Goal: Task Accomplishment & Management: Manage account settings

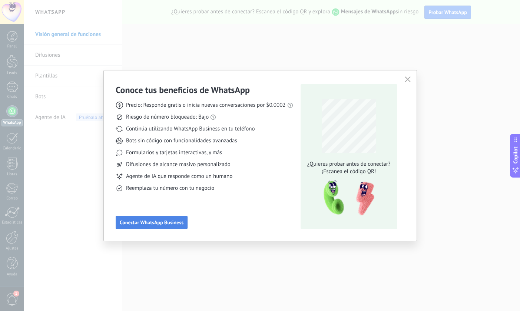
click at [155, 225] on span "Conectar WhatsApp Business" at bounding box center [152, 222] width 64 height 5
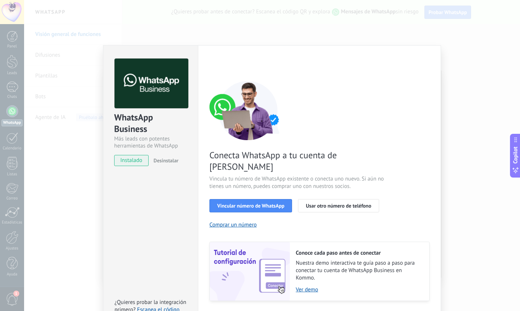
scroll to position [12, 0]
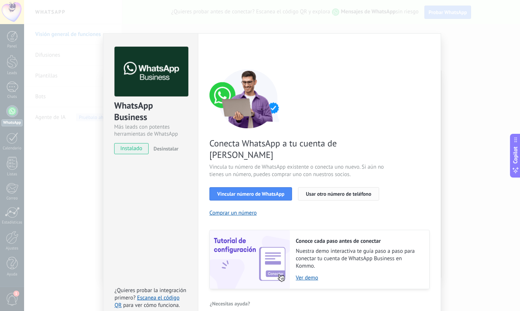
click at [335, 191] on span "Usar otro número de teléfono" at bounding box center [338, 193] width 65 height 5
click at [502, 76] on div "WhatsApp Business Más leads con potentes herramientas de WhatsApp instalado Des…" at bounding box center [272, 155] width 496 height 311
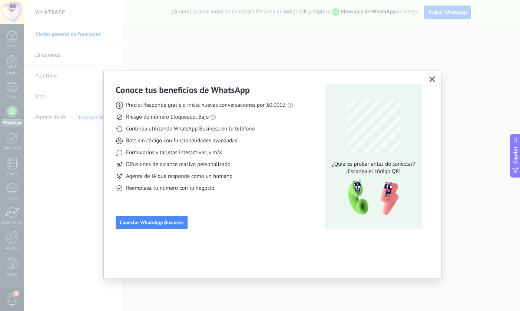
click at [433, 78] on icon "button" at bounding box center [432, 79] width 6 height 6
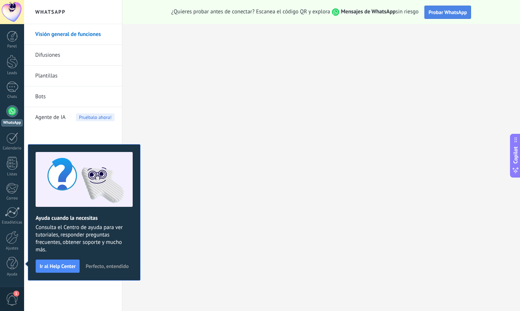
click at [447, 12] on span "Probar WhatsApp" at bounding box center [447, 12] width 39 height 7
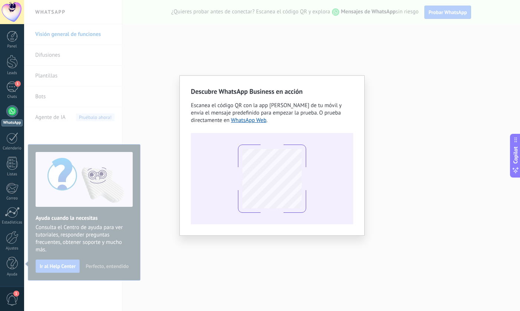
click at [404, 157] on div "Descubre WhatsApp Business en acción Escanea el código QR con la app [PERSON_NA…" at bounding box center [272, 155] width 496 height 311
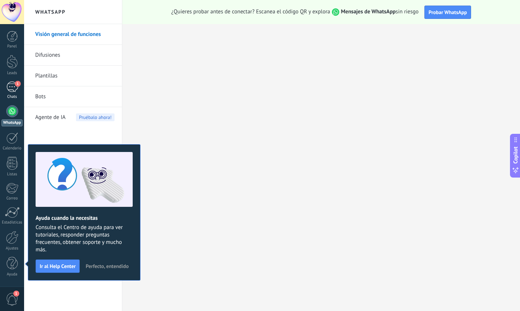
click at [13, 89] on div "1" at bounding box center [12, 86] width 12 height 11
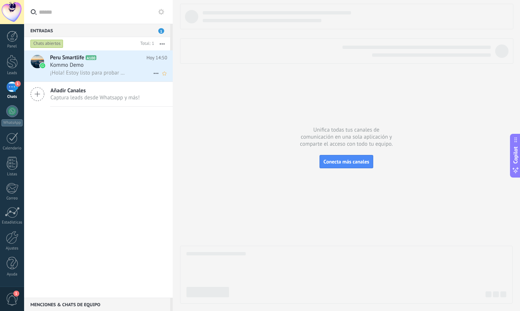
click at [74, 69] on span "¡Hola! Estoy listo para probar WhatsApp en Kommo. Mi código de verificación es …" at bounding box center [88, 72] width 76 height 7
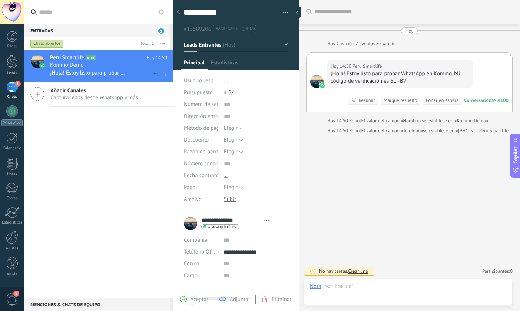
scroll to position [11, 0]
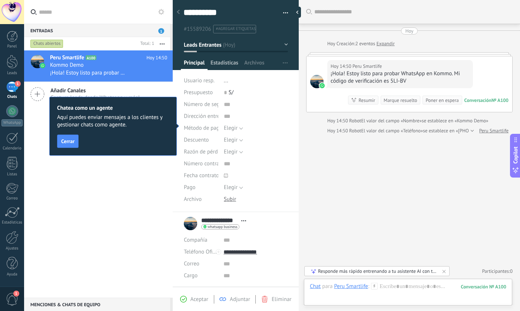
click at [224, 64] on span "Estadísticas" at bounding box center [224, 64] width 28 height 11
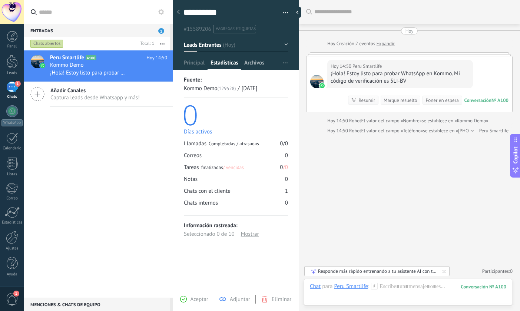
click at [252, 64] on span "Archivos" at bounding box center [254, 64] width 20 height 11
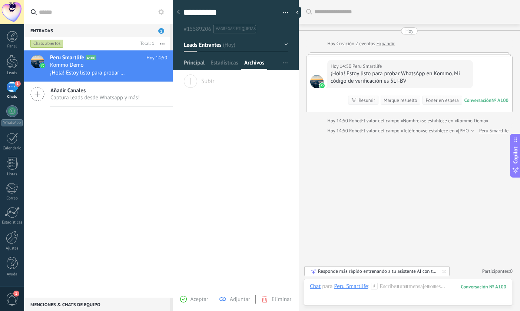
click at [196, 69] on span "Principal" at bounding box center [194, 64] width 21 height 11
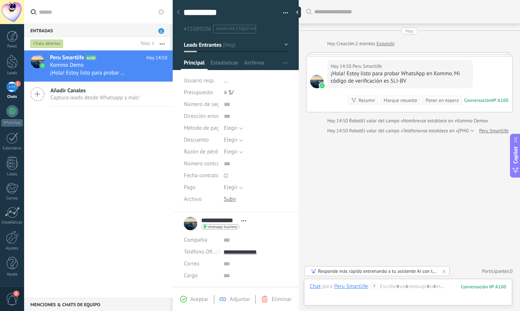
click at [225, 81] on span "..." at bounding box center [226, 80] width 4 height 7
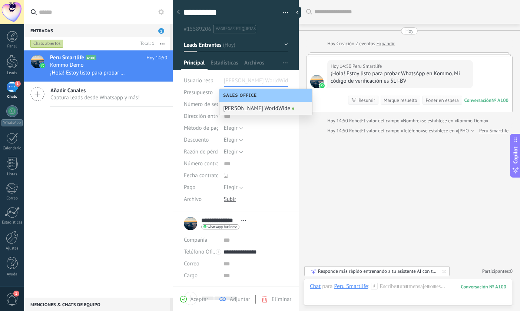
click at [237, 109] on div "[PERSON_NAME] WorldWide" at bounding box center [265, 108] width 93 height 13
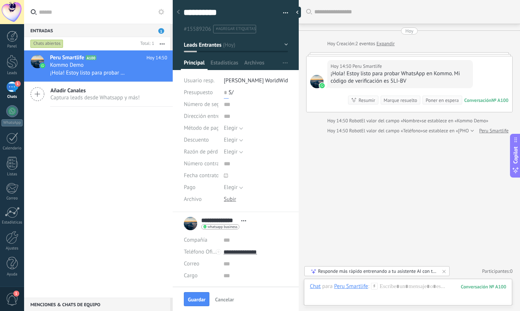
click at [227, 93] on input "text" at bounding box center [226, 93] width 5 height 12
click at [226, 93] on input "text" at bounding box center [226, 93] width 5 height 12
click at [226, 105] on input "text" at bounding box center [256, 105] width 64 height 12
click at [239, 129] on button "Elegir" at bounding box center [233, 128] width 19 height 12
click at [178, 126] on div "**********" at bounding box center [236, 103] width 126 height 217
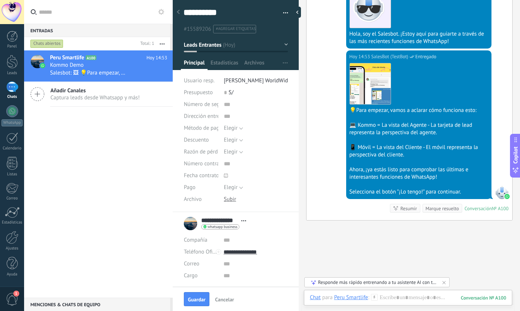
scroll to position [192, 0]
click at [214, 46] on span "Leads Entrantes" at bounding box center [202, 44] width 37 height 7
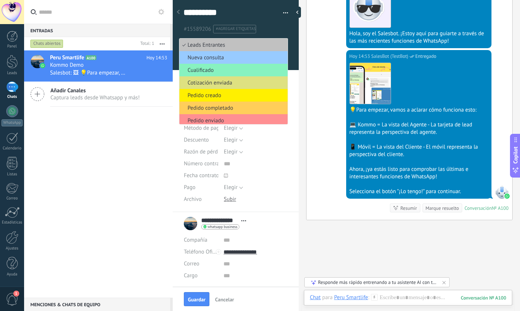
click at [116, 146] on div "Peru Smartlife A100 [DATE] 14:53 Kommo Demo Salesbot: 🖼 💡Para empezar, vamos a …" at bounding box center [98, 173] width 149 height 247
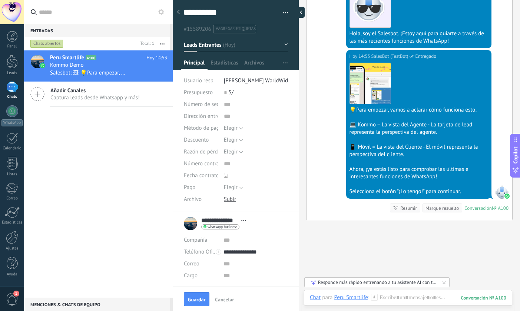
click at [300, 12] on div at bounding box center [298, 12] width 11 height 11
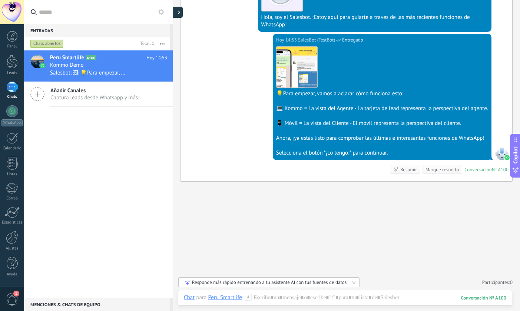
scroll to position [187, 0]
click at [50, 43] on div "Chats abiertos" at bounding box center [46, 43] width 33 height 9
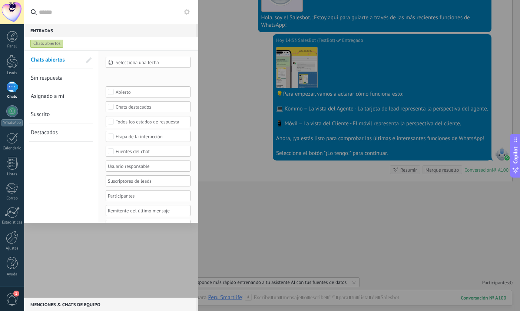
click at [50, 43] on div "Chats abiertos" at bounding box center [46, 43] width 33 height 9
click at [83, 249] on div at bounding box center [111, 173] width 174 height 247
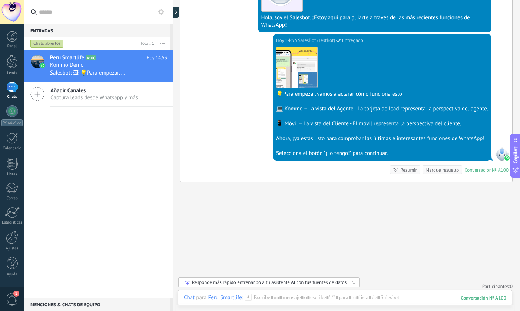
scroll to position [0, 0]
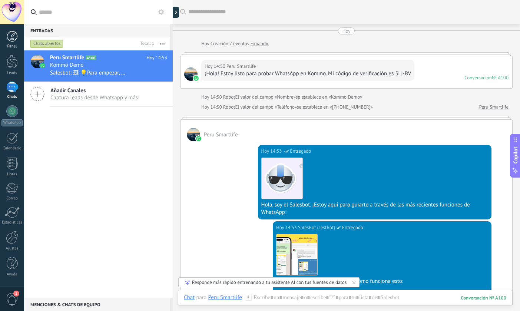
click at [14, 38] on div at bounding box center [12, 36] width 11 height 11
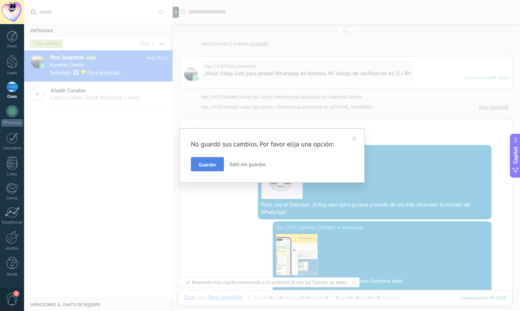
click at [213, 166] on span "Guardar" at bounding box center [207, 164] width 17 height 5
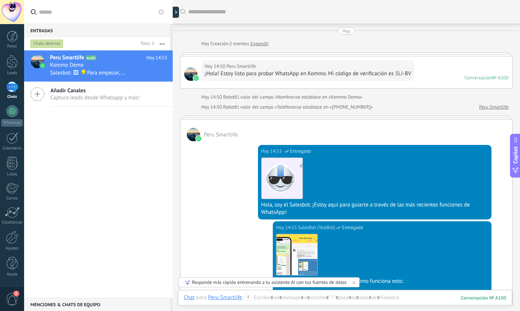
scroll to position [32, 0]
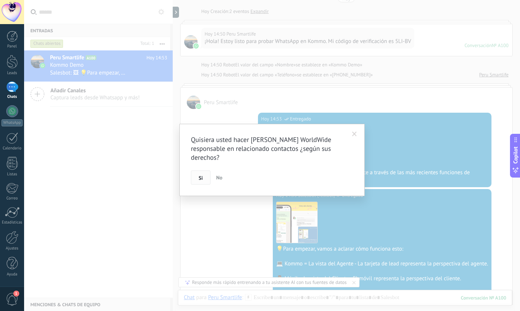
click at [199, 175] on span "Si" at bounding box center [201, 177] width 4 height 5
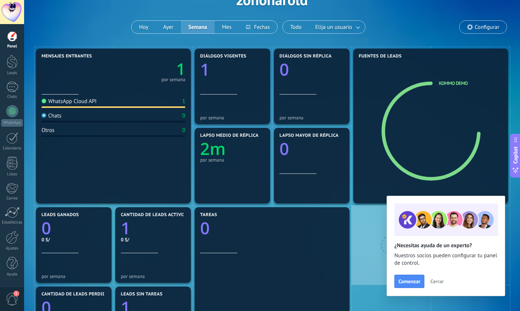
scroll to position [48, 0]
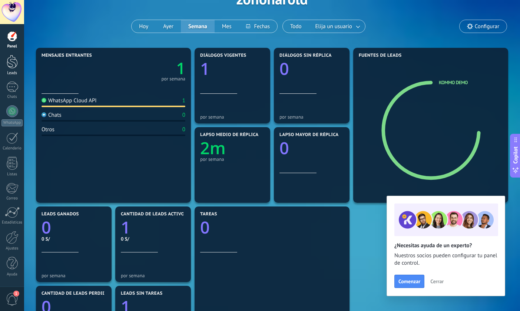
click at [11, 65] on div at bounding box center [12, 62] width 11 height 14
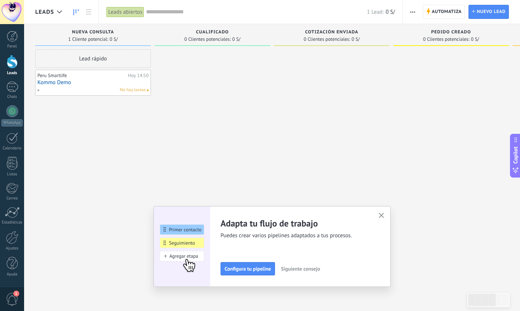
click at [382, 215] on icon "button" at bounding box center [382, 216] width 6 height 6
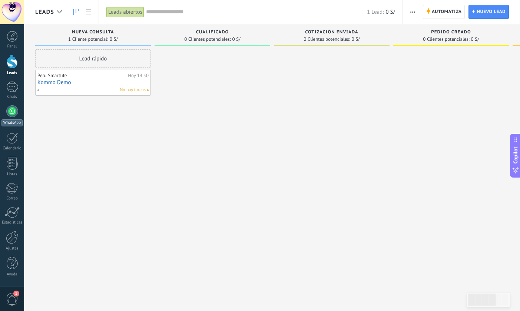
click at [12, 113] on div at bounding box center [12, 111] width 12 height 12
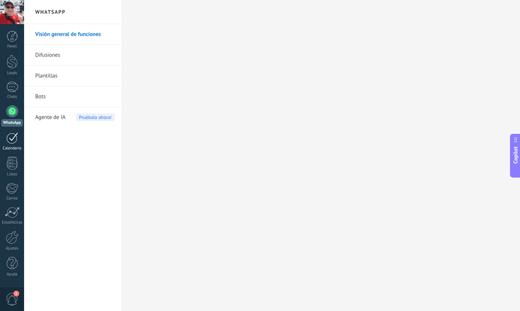
click at [11, 139] on div at bounding box center [12, 137] width 12 height 11
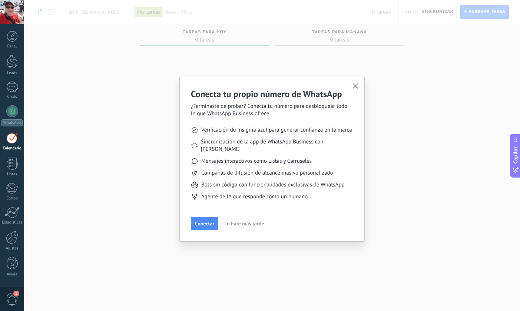
click at [354, 83] on button "button" at bounding box center [355, 86] width 9 height 10
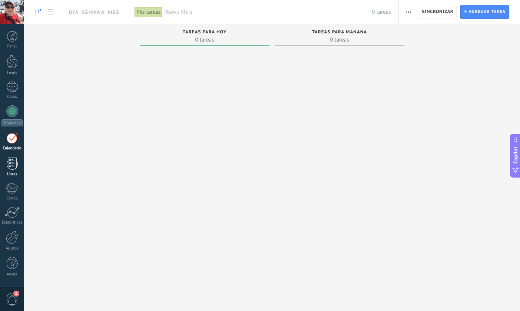
click at [11, 167] on div at bounding box center [12, 163] width 11 height 13
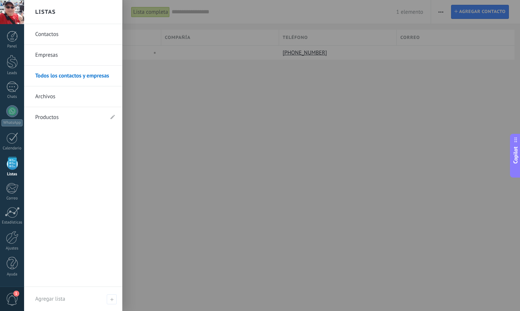
click at [54, 34] on link "Contactos" at bounding box center [75, 34] width 80 height 21
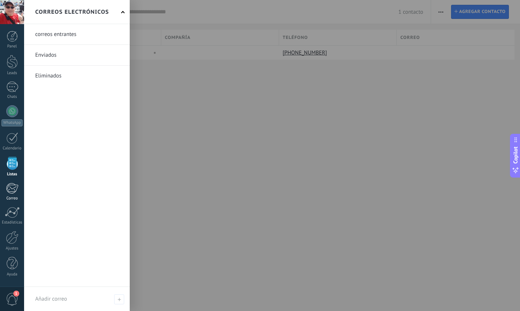
click at [13, 189] on div at bounding box center [12, 188] width 12 height 11
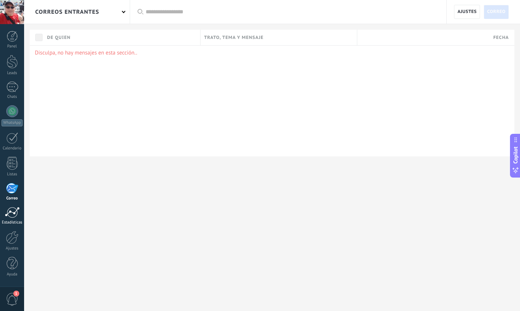
click at [14, 213] on div at bounding box center [12, 212] width 15 height 11
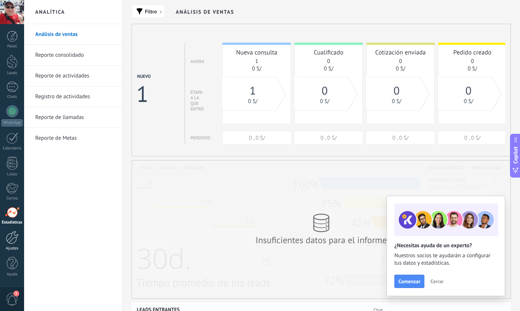
click at [14, 241] on div at bounding box center [12, 237] width 13 height 13
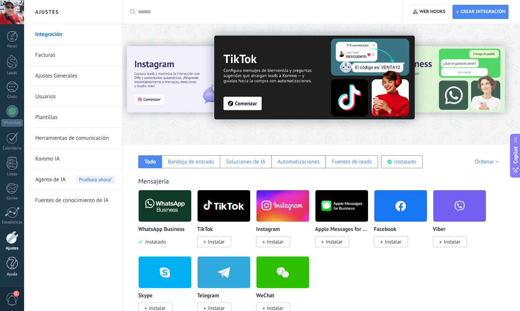
click at [15, 265] on div at bounding box center [12, 263] width 11 height 13
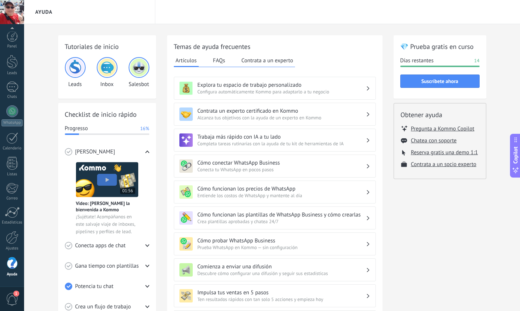
scroll to position [23, 0]
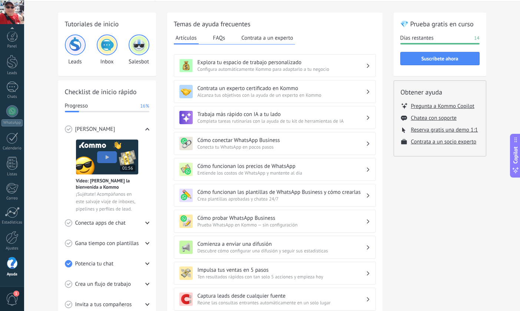
click at [13, 298] on span "1" at bounding box center [12, 299] width 13 height 13
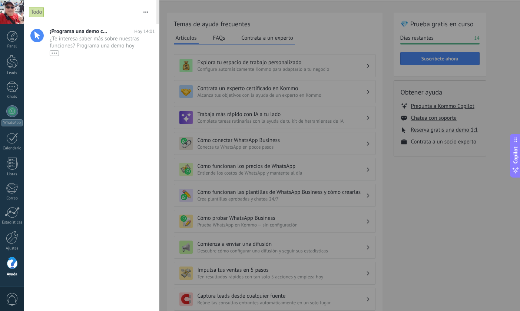
click at [219, 13] on div at bounding box center [260, 155] width 520 height 311
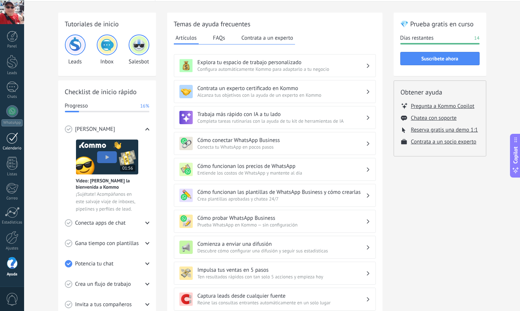
scroll to position [0, 0]
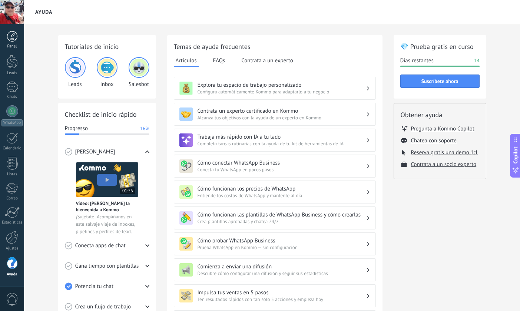
click at [11, 35] on div at bounding box center [12, 36] width 11 height 11
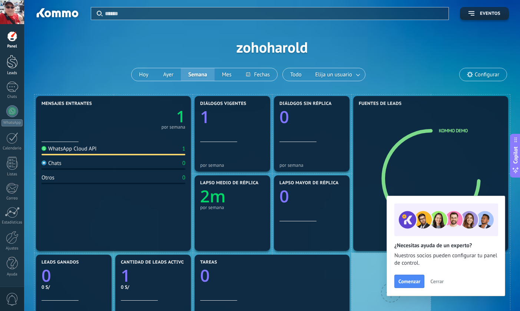
click at [15, 66] on div at bounding box center [12, 62] width 11 height 14
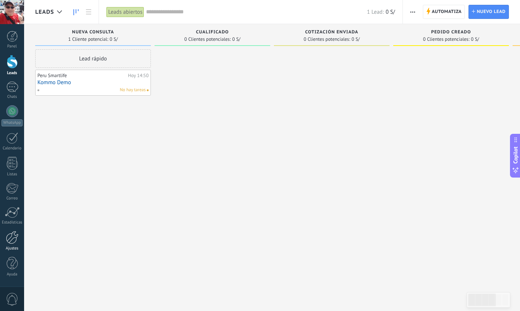
click at [12, 239] on div at bounding box center [12, 237] width 13 height 13
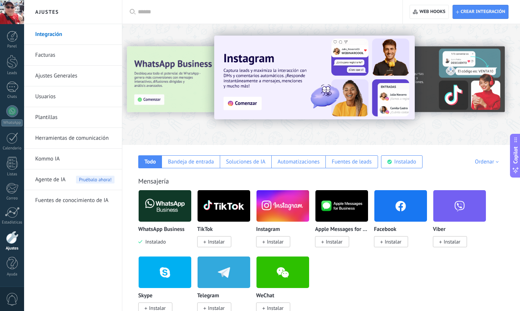
click at [164, 207] on img at bounding box center [165, 206] width 53 height 36
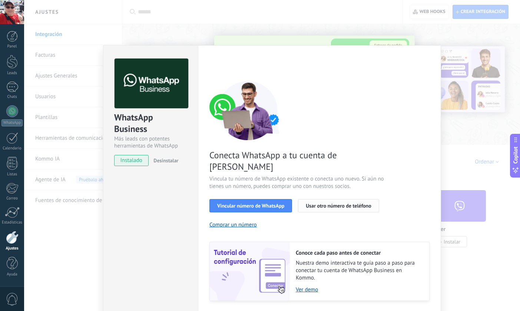
click at [319, 203] on span "Usar otro número de teléfono" at bounding box center [338, 205] width 65 height 5
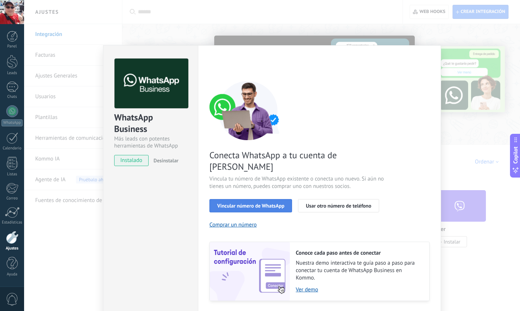
click at [234, 203] on span "Vincular número de WhatsApp" at bounding box center [250, 205] width 67 height 5
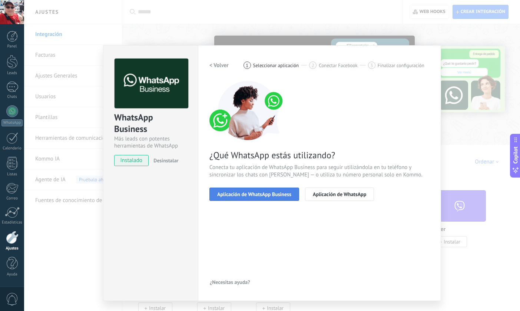
click at [239, 195] on span "Aplicación de WhatsApp Business" at bounding box center [254, 193] width 74 height 5
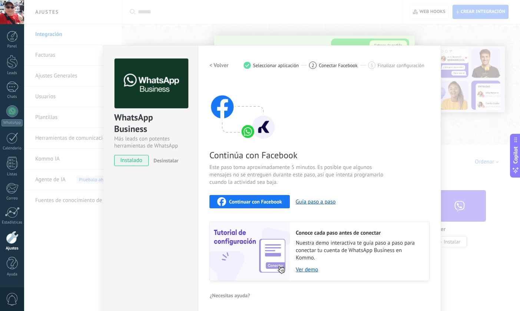
scroll to position [3, 0]
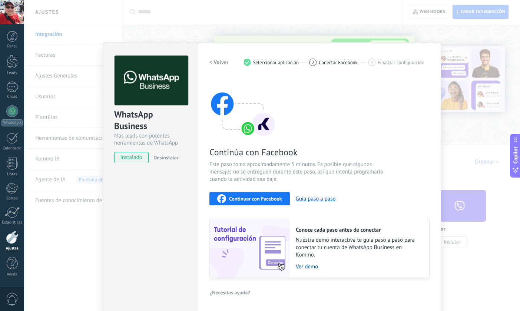
click at [240, 197] on span "Continuar con Facebook" at bounding box center [255, 198] width 53 height 5
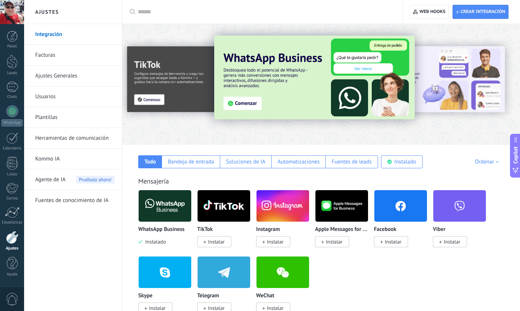
scroll to position [0, 0]
click at [160, 207] on img at bounding box center [165, 206] width 53 height 36
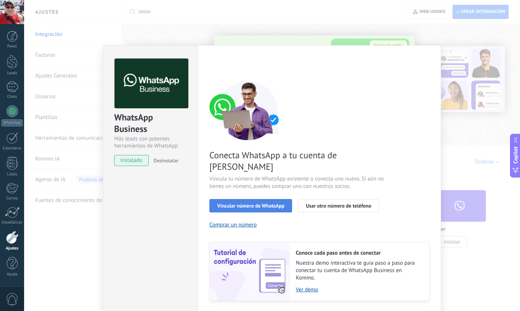
click at [251, 203] on span "Vincular número de WhatsApp" at bounding box center [250, 205] width 67 height 5
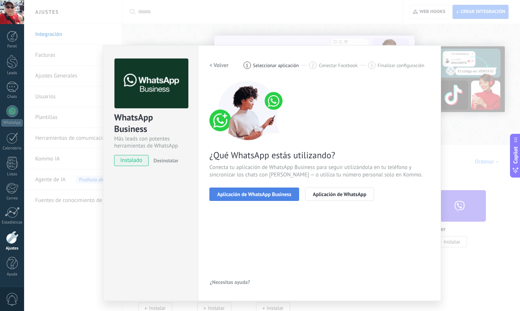
click at [249, 195] on span "Aplicación de WhatsApp Business" at bounding box center [254, 193] width 74 height 5
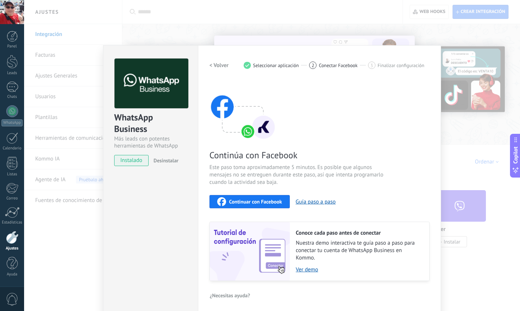
click at [242, 204] on span "Continuar con Facebook" at bounding box center [255, 201] width 53 height 5
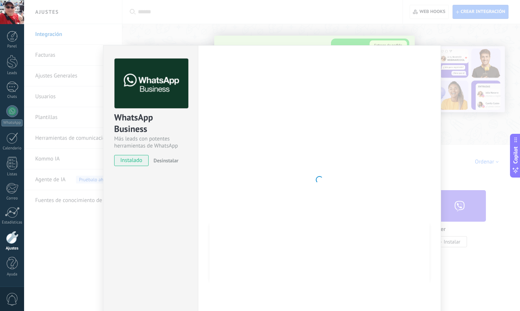
click at [275, 73] on div at bounding box center [319, 180] width 220 height 242
click at [223, 50] on div "Configuraciones Autorizaciones Esta pestaña registra a los usuarios que han con…" at bounding box center [319, 179] width 243 height 269
drag, startPoint x: 226, startPoint y: 47, endPoint x: 269, endPoint y: 61, distance: 44.3
click at [269, 63] on div "Configuraciones Autorizaciones Esta pestaña registra a los usuarios que han con…" at bounding box center [319, 179] width 243 height 269
click at [311, 39] on div "WhatsApp Business Más leads con potentes herramientas de WhatsApp instalado Des…" at bounding box center [272, 155] width 496 height 311
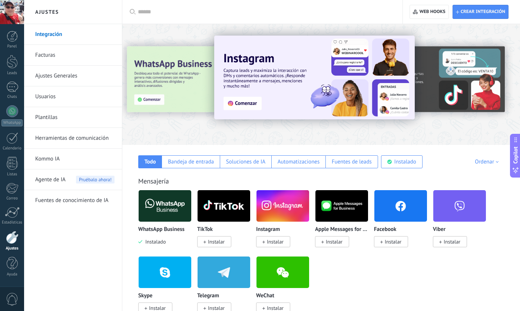
click at [172, 210] on img at bounding box center [165, 206] width 53 height 36
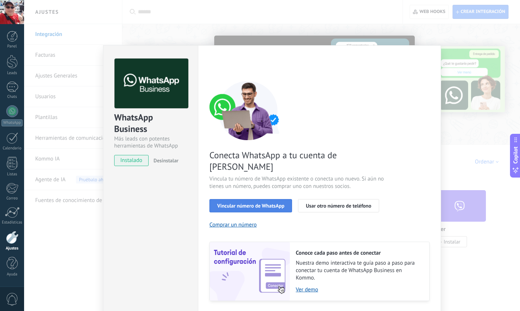
click at [243, 203] on span "Vincular número de WhatsApp" at bounding box center [250, 205] width 67 height 5
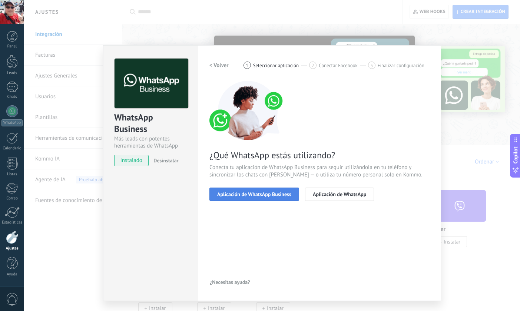
click at [240, 197] on button "Aplicación de WhatsApp Business" at bounding box center [254, 193] width 90 height 13
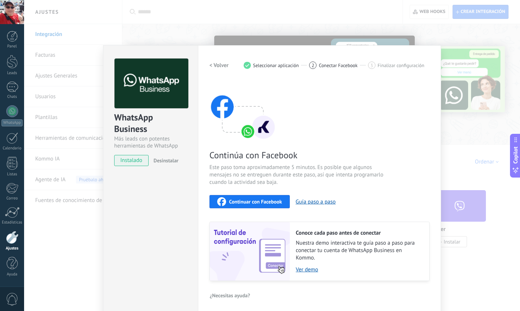
click at [249, 202] on span "Continuar con Facebook" at bounding box center [255, 201] width 53 height 5
